Goal: Use online tool/utility: Utilize a website feature to perform a specific function

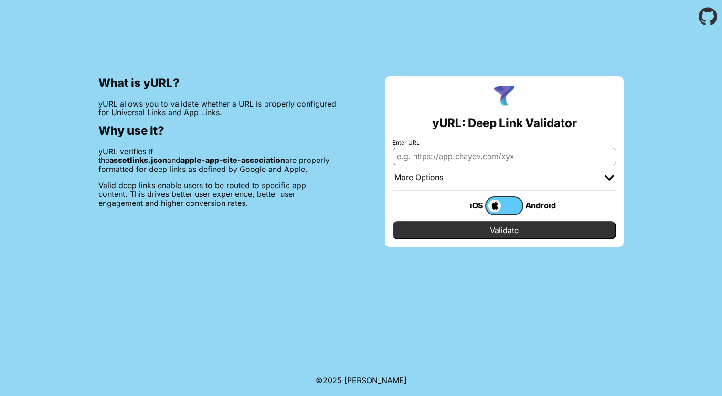
click at [411, 157] on input "Enter URL" at bounding box center [505, 156] width 224 height 17
paste input "[URL][DOMAIN_NAME]"
type input "[URL][DOMAIN_NAME]"
click at [393, 221] on input "Validate" at bounding box center [505, 230] width 224 height 18
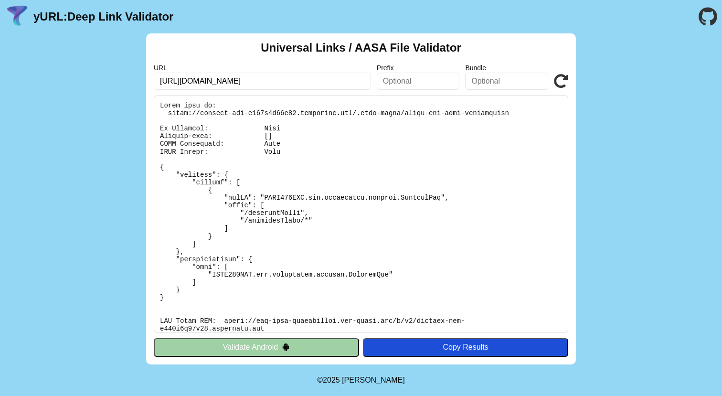
click at [303, 87] on input "[URL][DOMAIN_NAME]" at bounding box center [262, 81] width 217 height 17
click at [303, 87] on input "https://cellini-gym-d174d3b04e94.herokuapp.com/.well-known/apple-app-site-assoc…" at bounding box center [262, 81] width 217 height 17
click button "Validate" at bounding box center [0, 0] width 0 height 0
